Goal: Transaction & Acquisition: Purchase product/service

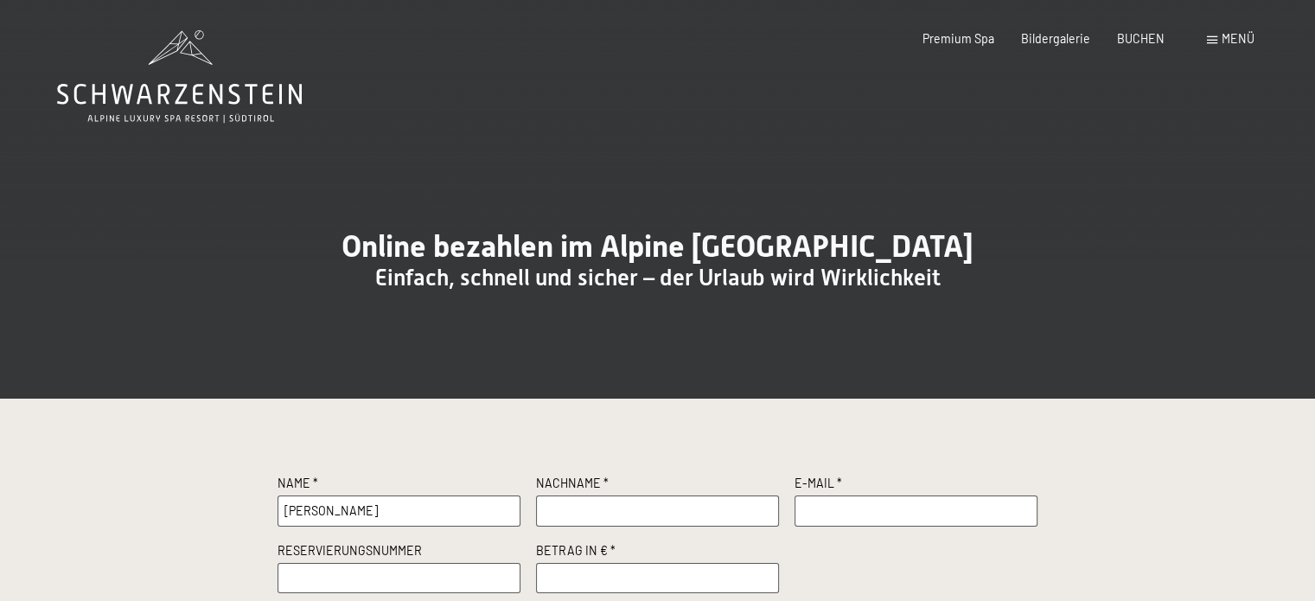
type input "Claudia"
type input "Huwiler"
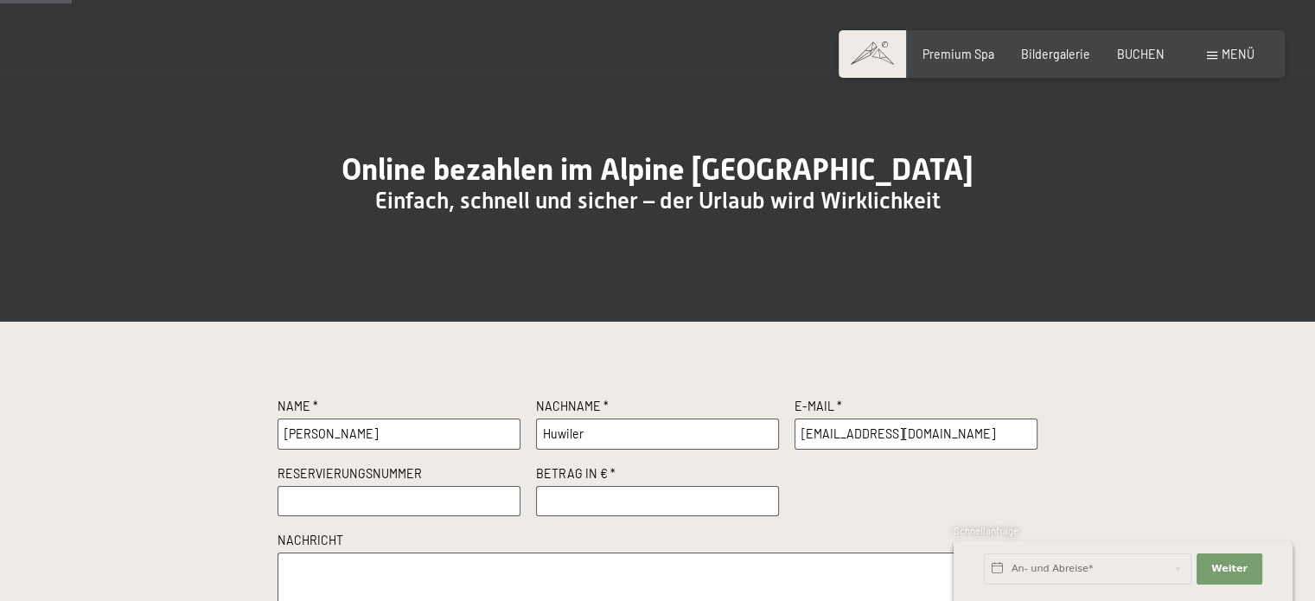
scroll to position [86, 0]
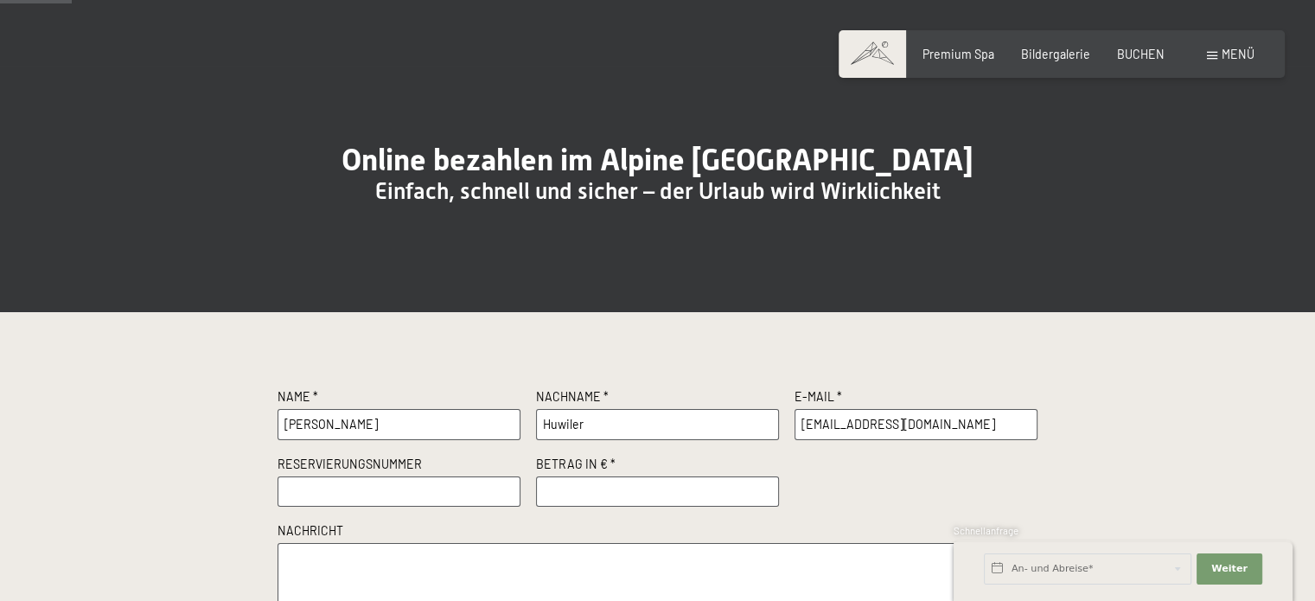
type input "claudiabutz@gmx.ch"
click at [598, 508] on input "number" at bounding box center [658, 491] width 244 height 31
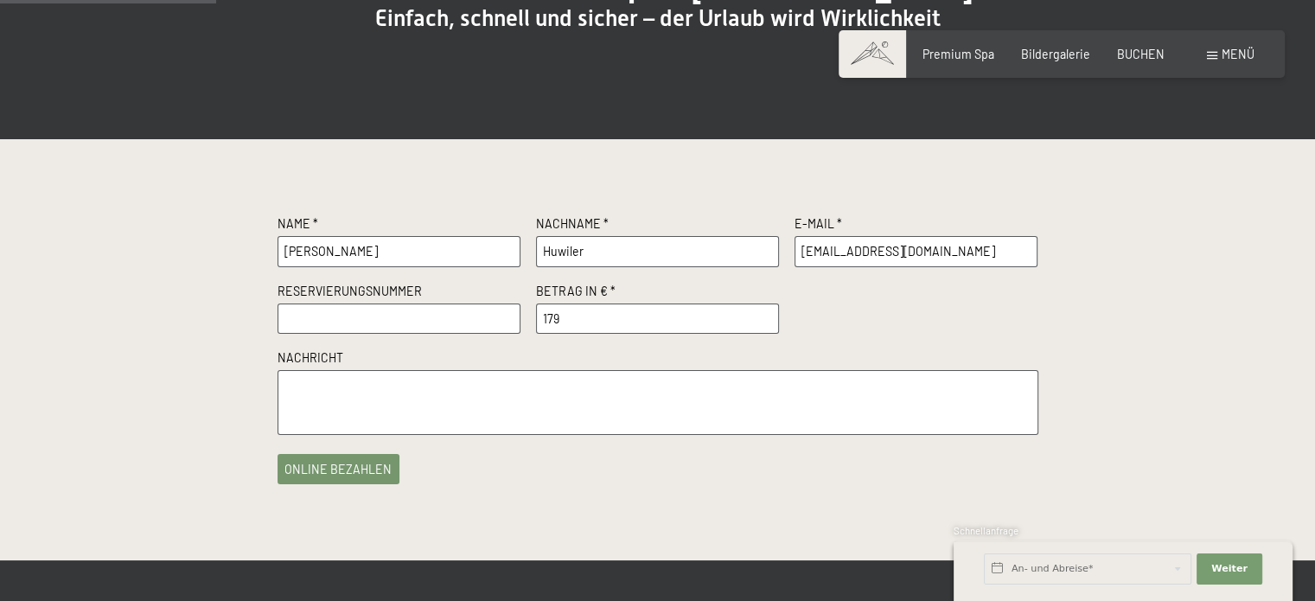
type input "179"
click at [470, 335] on input "text" at bounding box center [400, 319] width 244 height 31
type input "Gutschein Familie Wohlgenannt"
click at [763, 335] on input "178" at bounding box center [658, 319] width 244 height 31
type input "179"
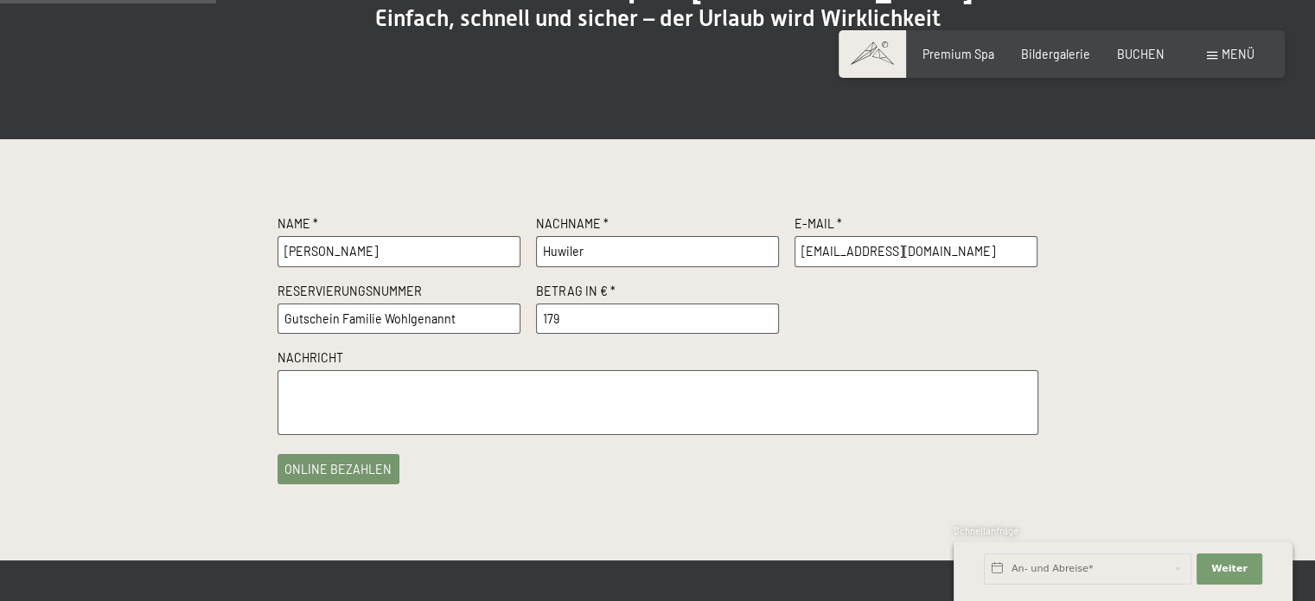
click at [763, 335] on input "179" at bounding box center [658, 319] width 244 height 31
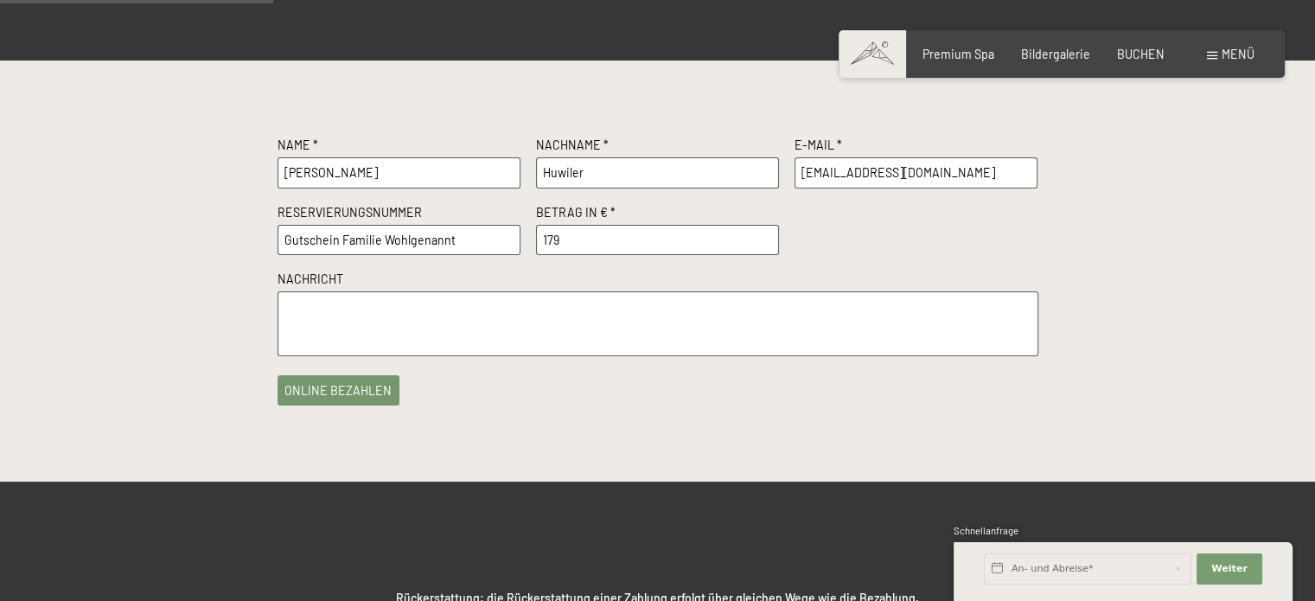
scroll to position [346, 0]
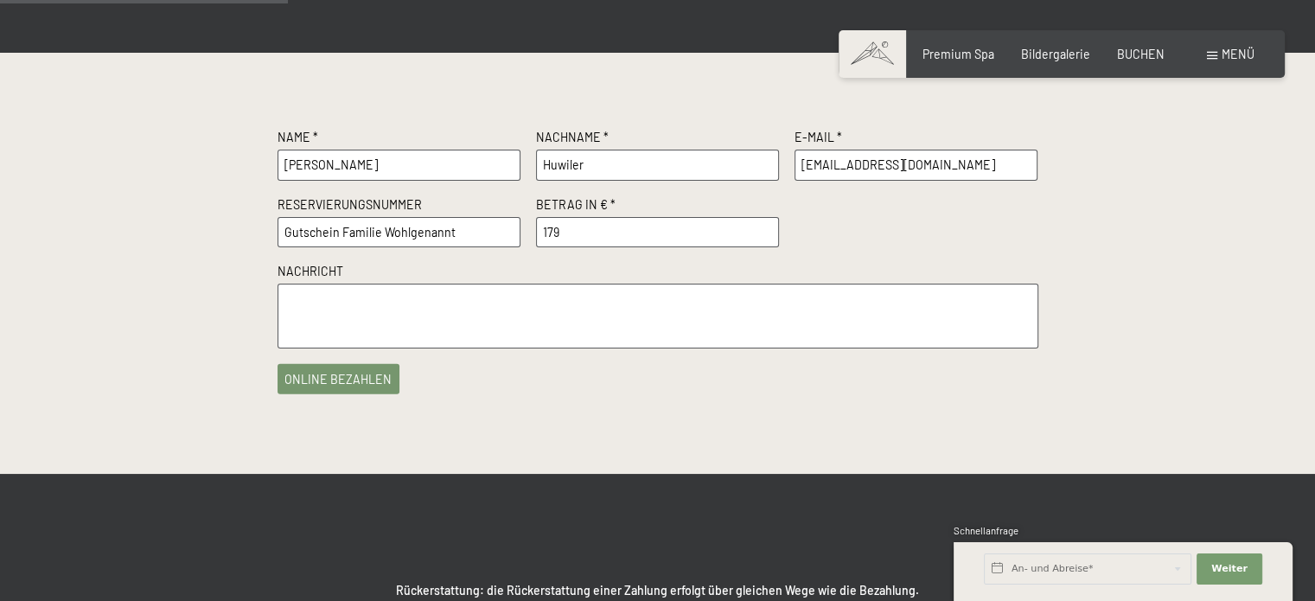
click at [309, 394] on button "online bezahlen" at bounding box center [339, 379] width 123 height 30
